Goal: Task Accomplishment & Management: Manage account settings

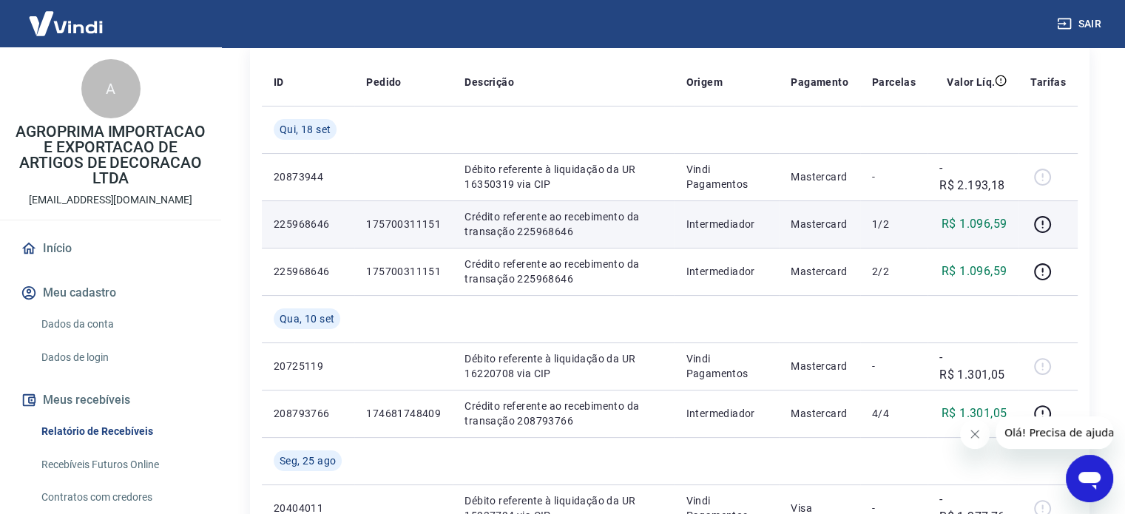
scroll to position [222, 0]
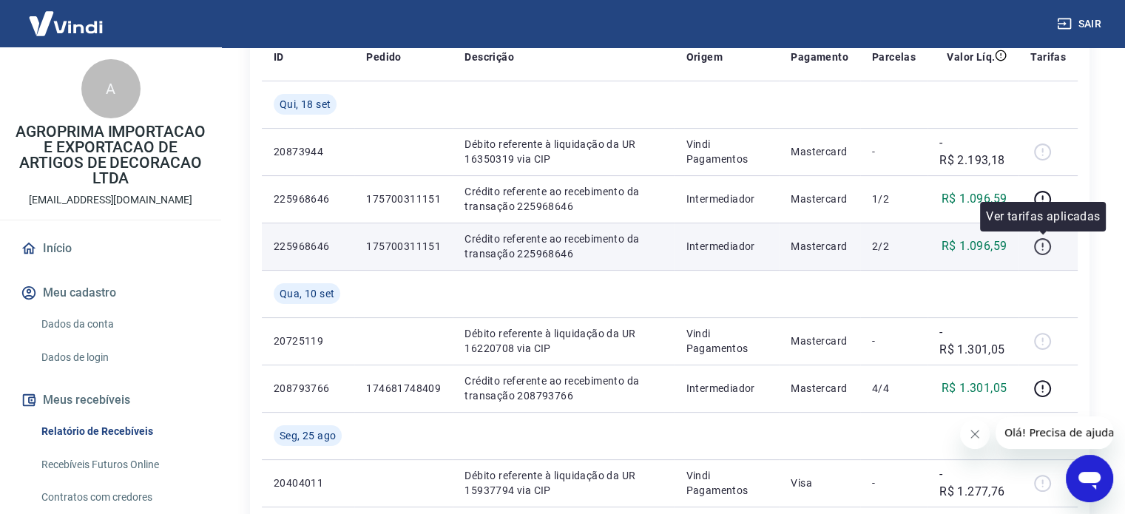
click at [1044, 245] on icon "button" at bounding box center [1042, 246] width 18 height 18
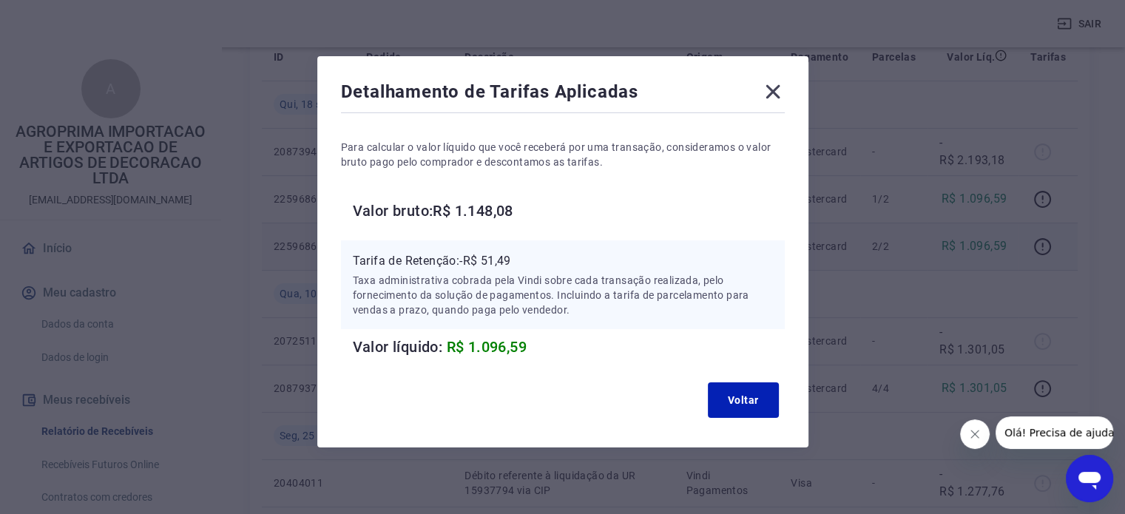
scroll to position [18, 0]
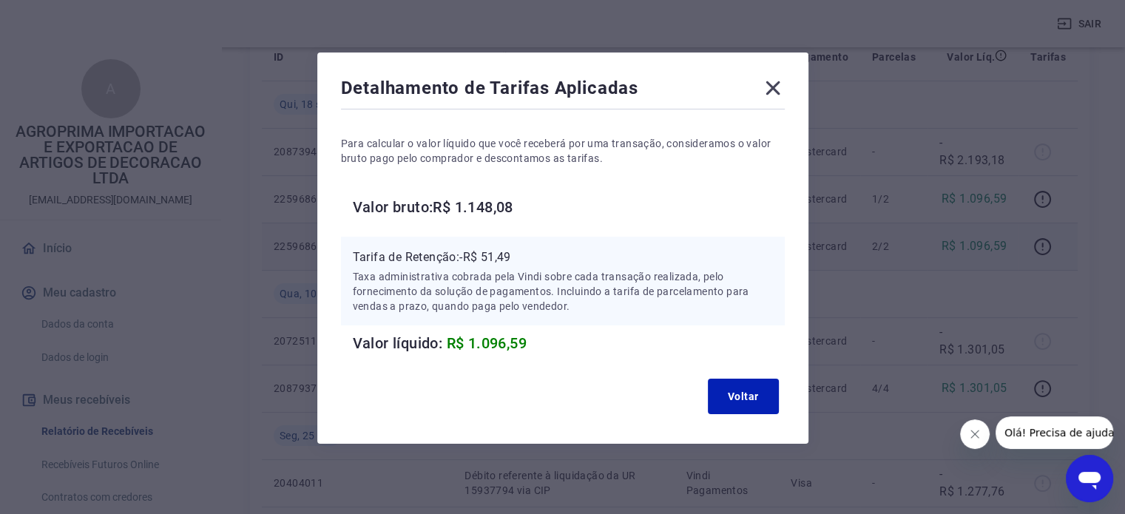
click at [766, 90] on icon at bounding box center [773, 88] width 24 height 24
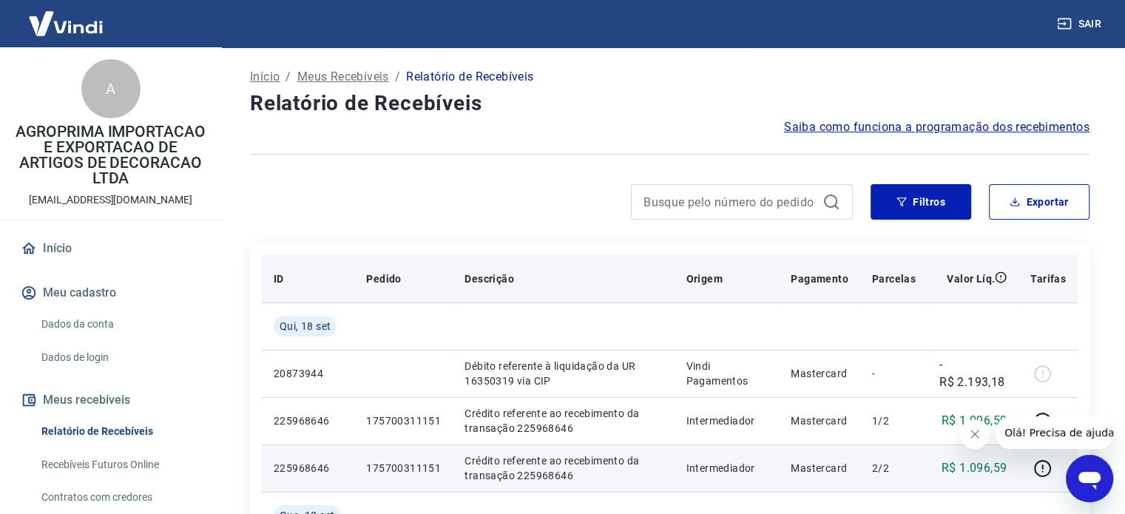
scroll to position [0, 0]
click at [376, 280] on p "Pedido" at bounding box center [383, 278] width 35 height 15
click at [481, 279] on p "Descrição" at bounding box center [489, 278] width 50 height 15
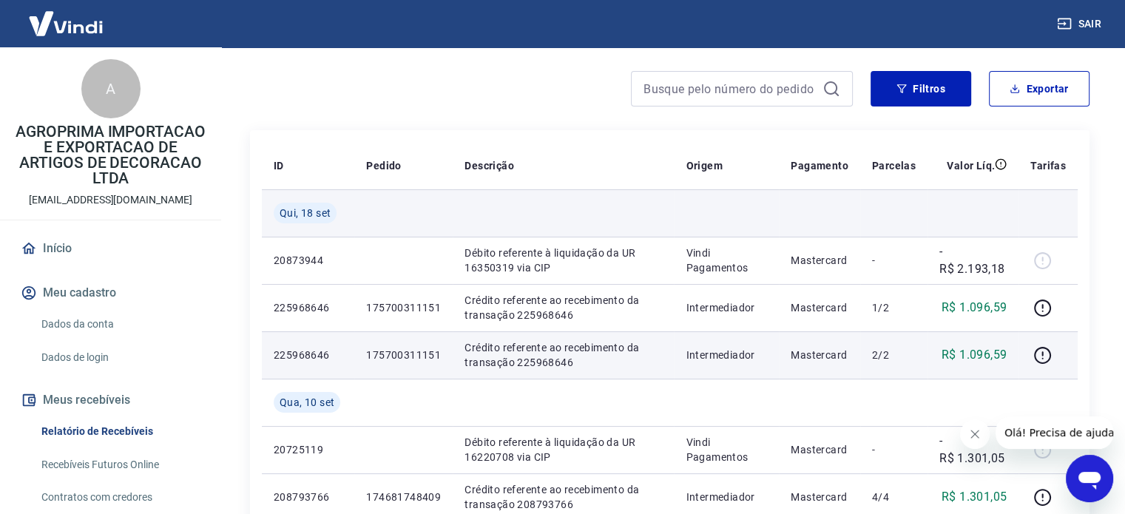
scroll to position [148, 0]
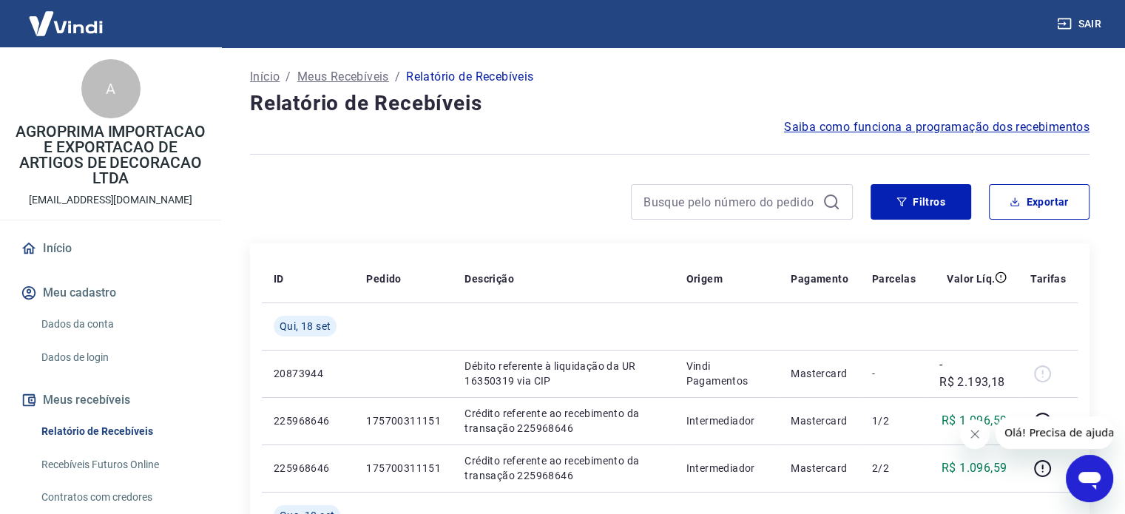
scroll to position [74, 0]
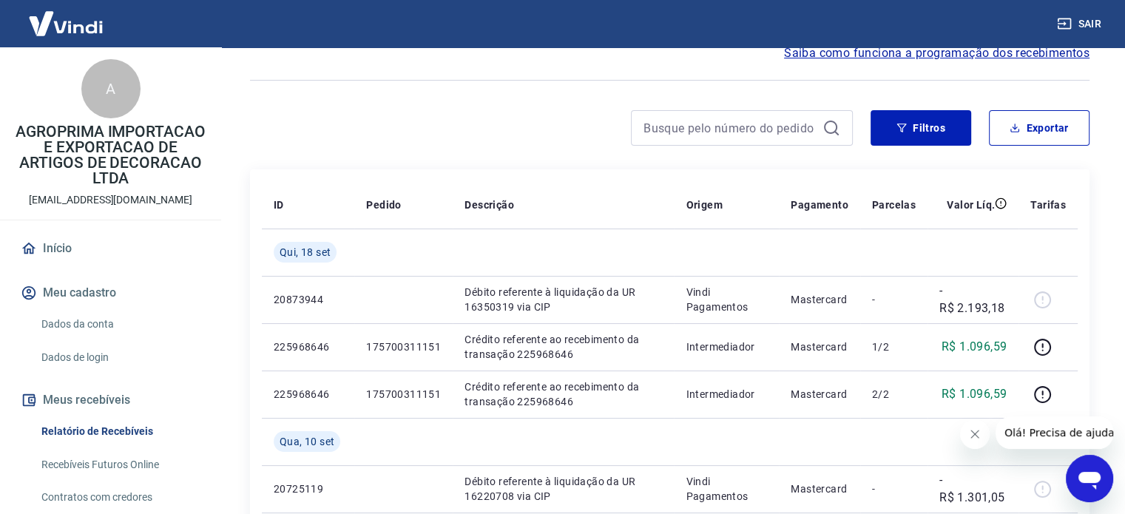
click at [47, 265] on link "Início" at bounding box center [111, 248] width 186 height 33
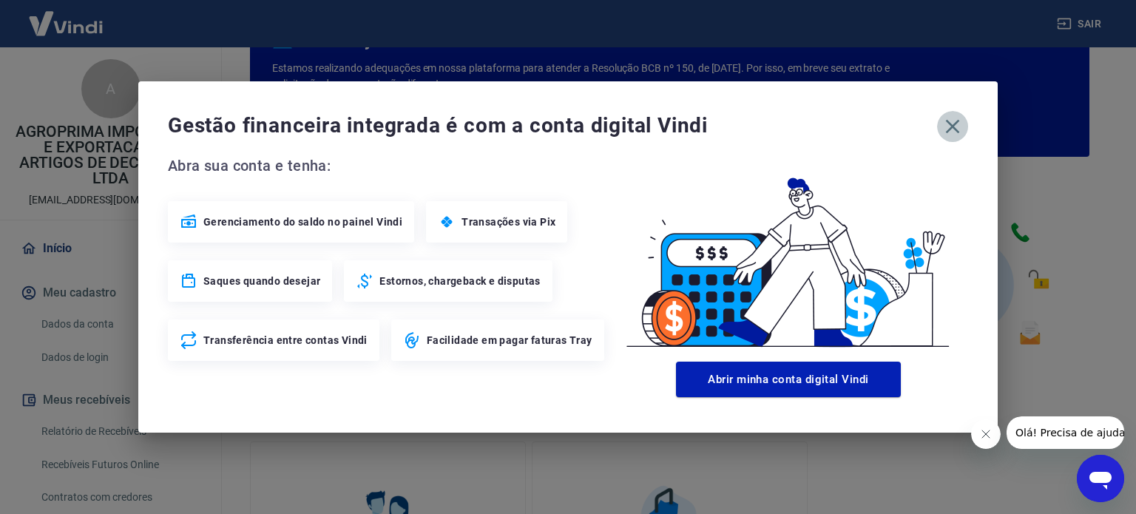
click at [959, 127] on icon "button" at bounding box center [953, 127] width 24 height 24
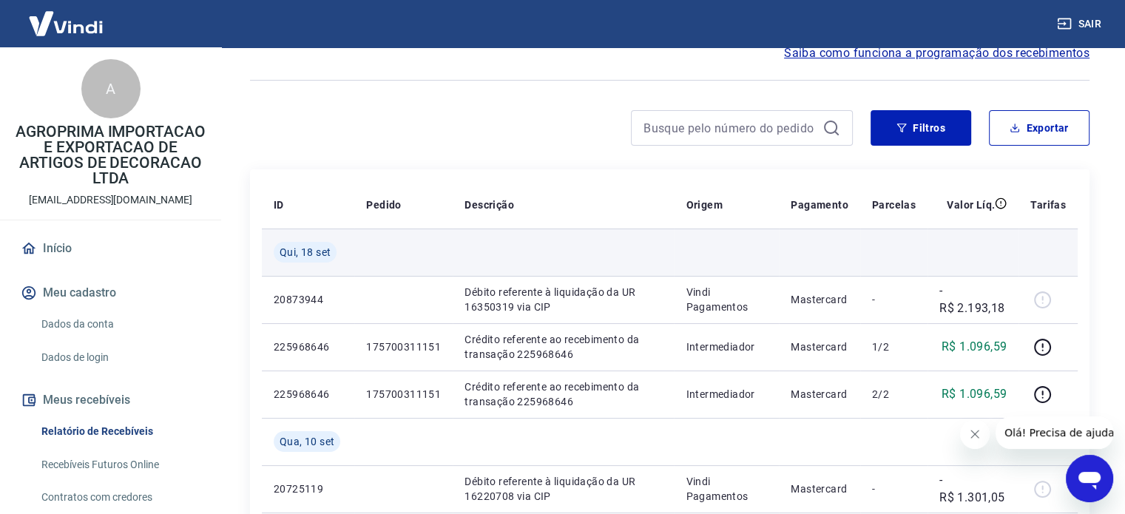
scroll to position [148, 0]
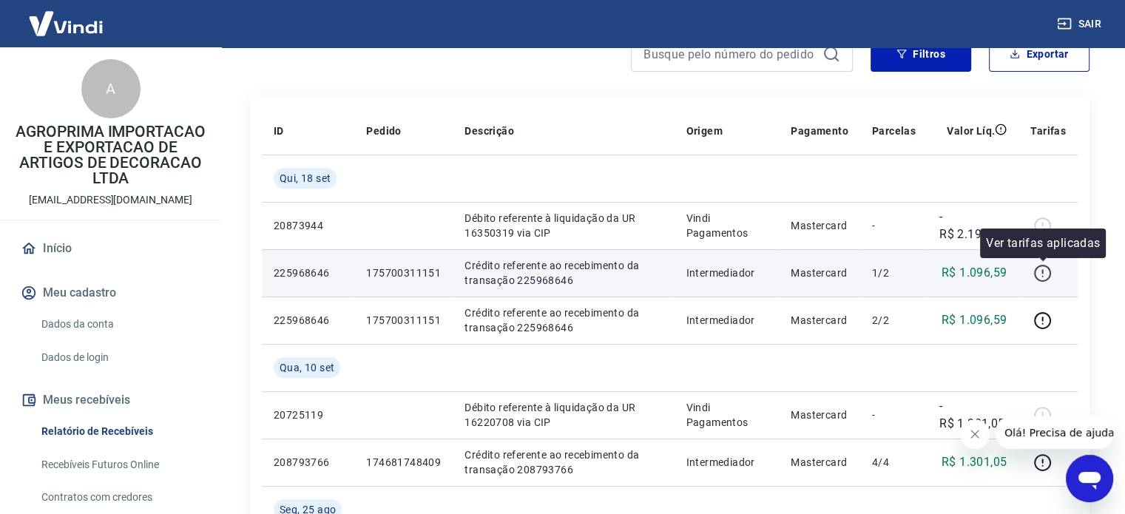
click at [1041, 274] on icon "button" at bounding box center [1042, 273] width 18 height 18
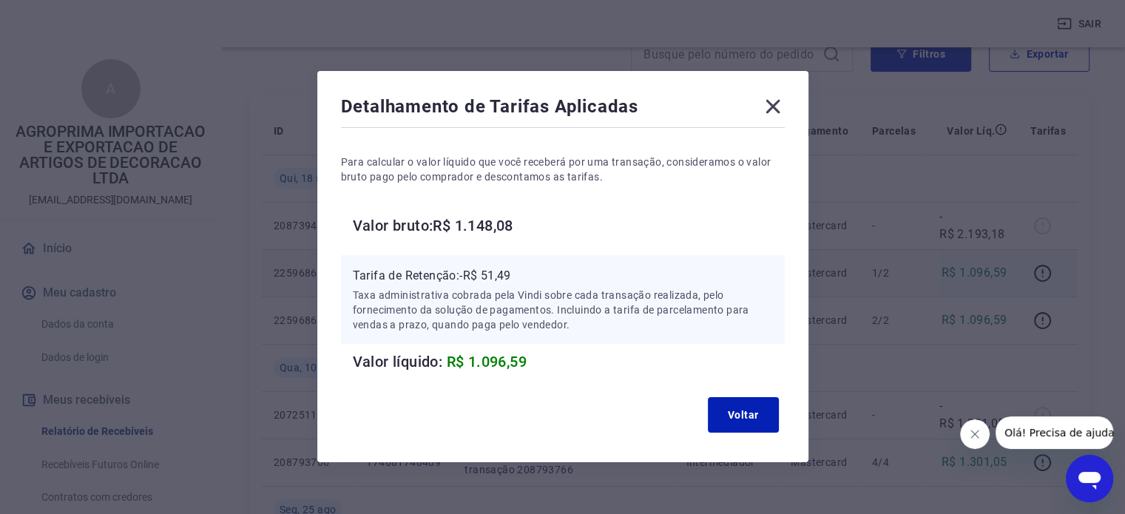
click at [772, 109] on icon at bounding box center [773, 107] width 24 height 24
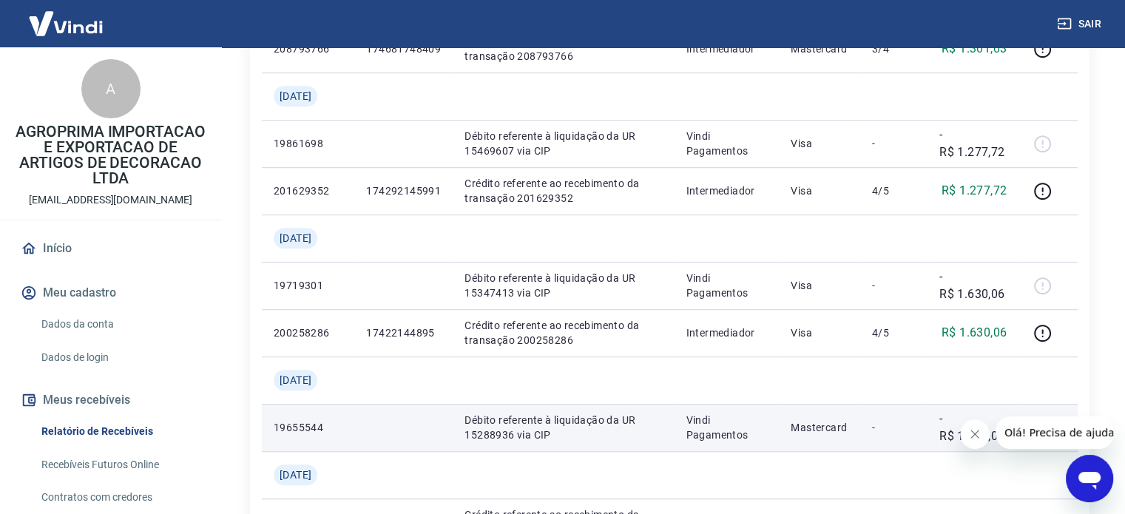
scroll to position [887, 0]
